Goal: Check status: Check status

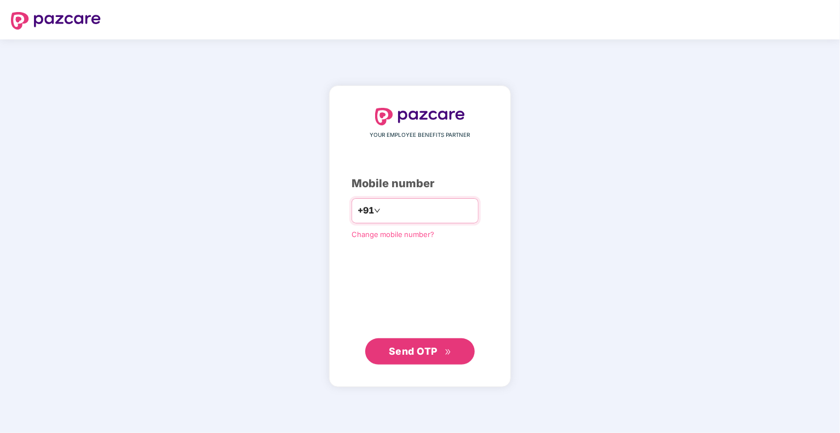
type input "**********"
click at [412, 357] on span "Send OTP" at bounding box center [420, 350] width 63 height 15
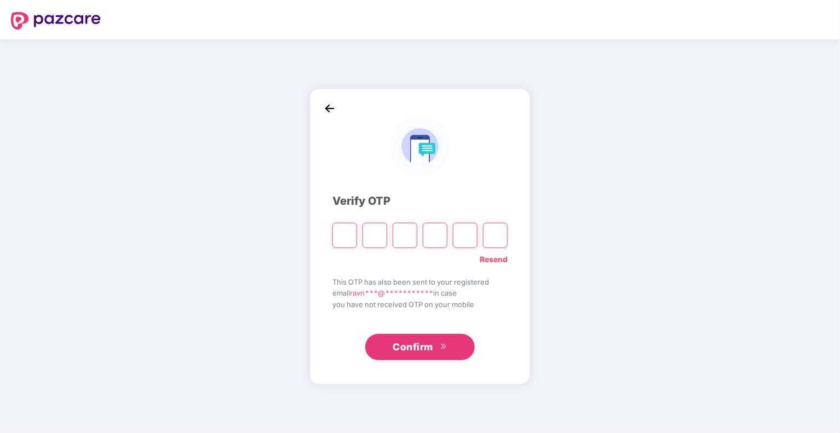
type input "*"
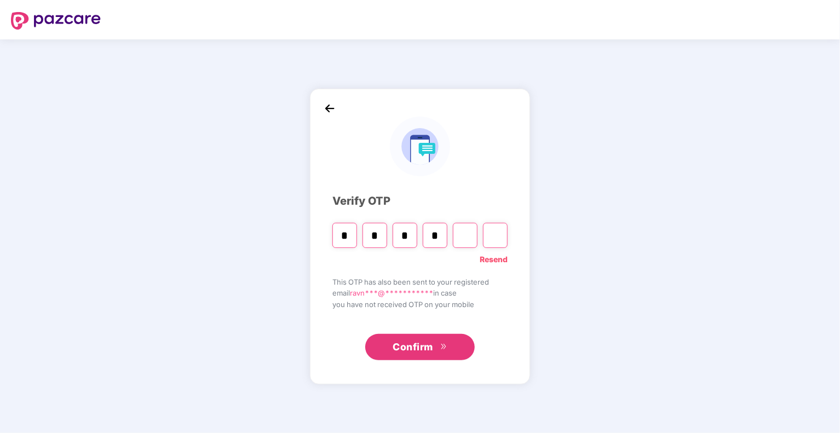
type input "*"
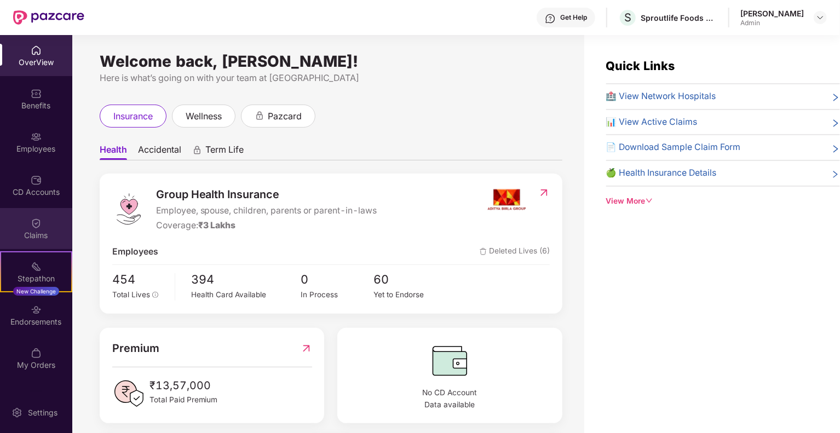
click at [39, 226] on div "Claims" at bounding box center [36, 228] width 72 height 41
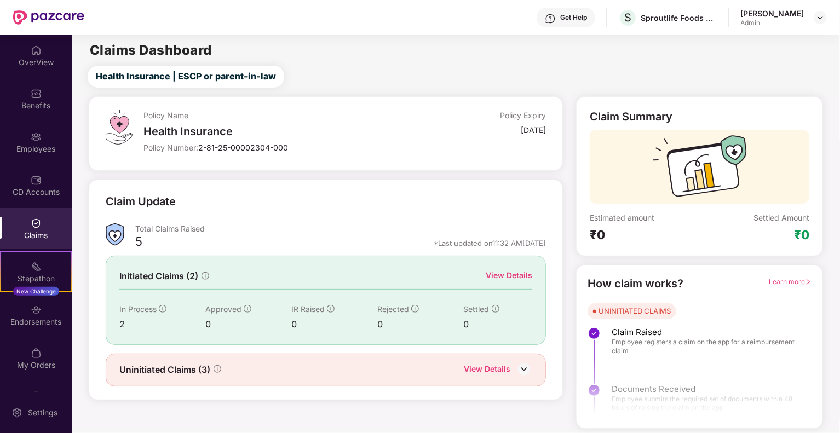
click at [502, 365] on div "View Details" at bounding box center [487, 370] width 47 height 14
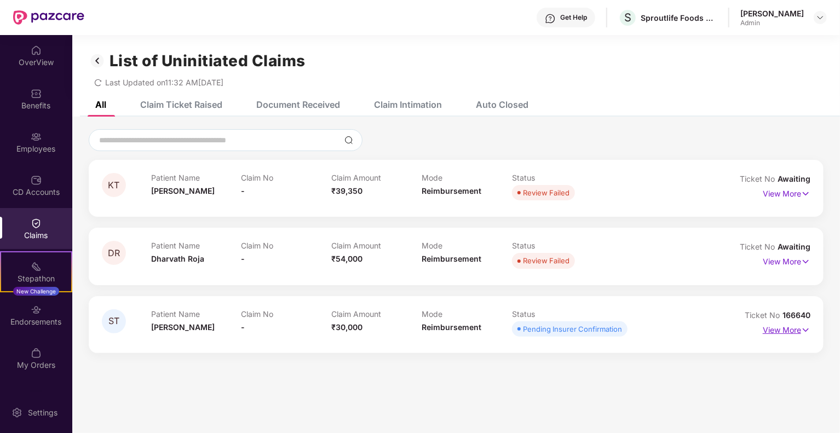
click at [767, 328] on p "View More" at bounding box center [787, 328] width 48 height 15
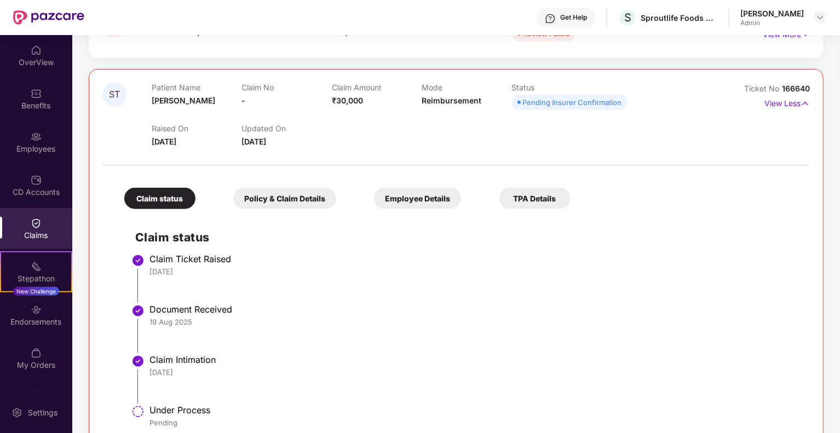
scroll to position [253, 0]
